Goal: Task Accomplishment & Management: Use online tool/utility

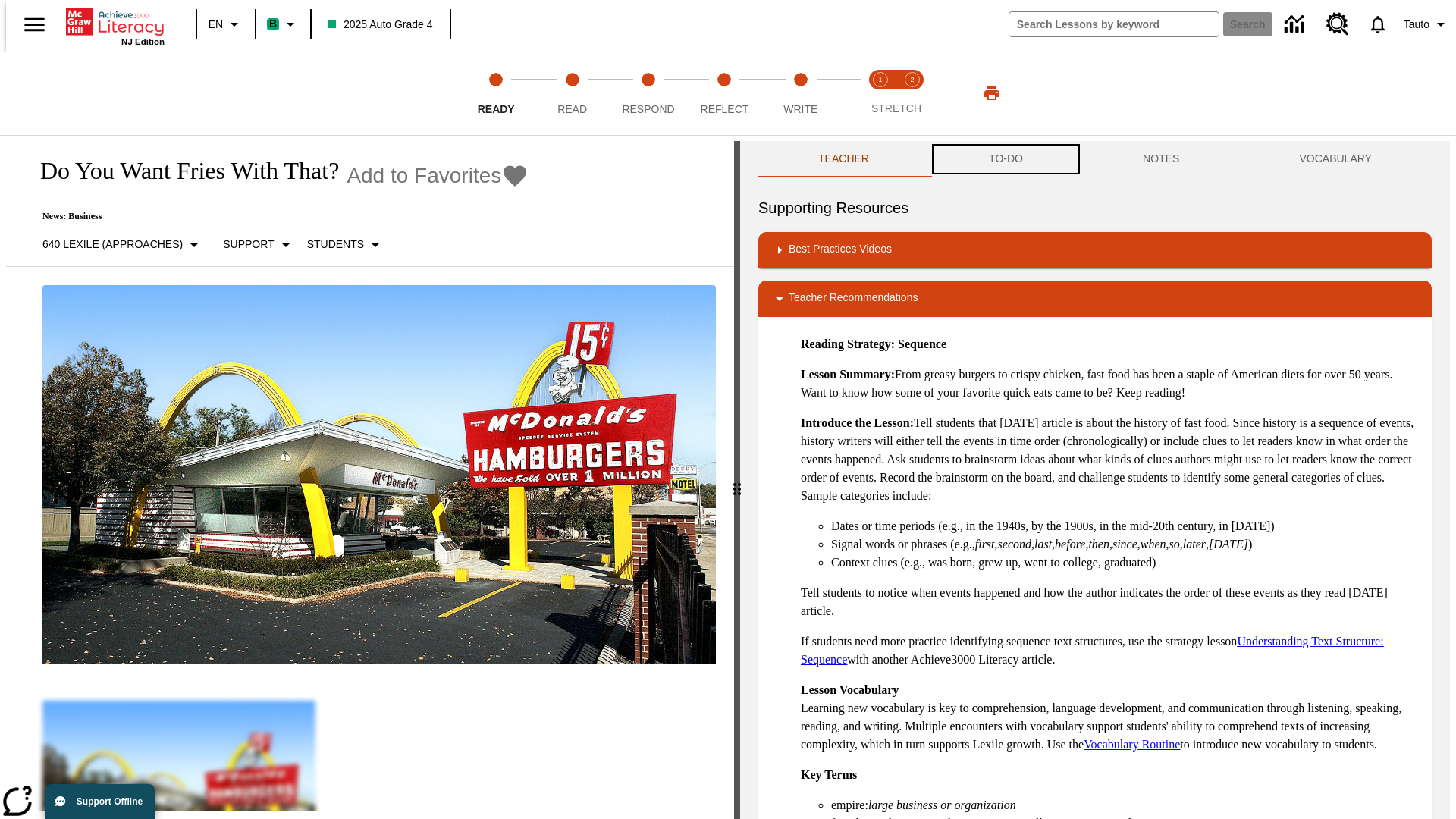
click at [1005, 159] on button "TO-DO" at bounding box center [1005, 159] width 154 height 37
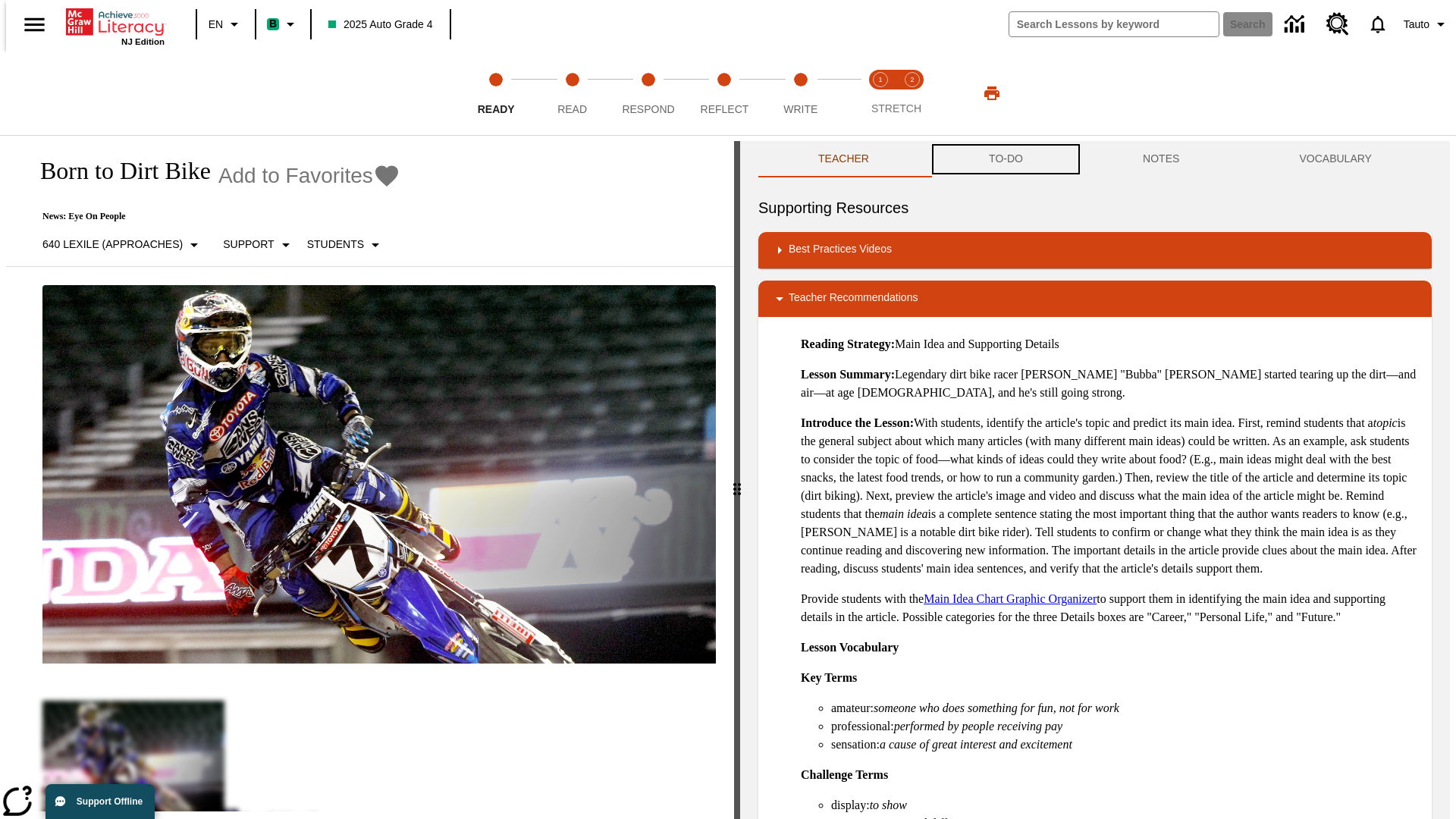
click at [1005, 159] on button "TO-DO" at bounding box center [1005, 159] width 154 height 37
